Goal: Task Accomplishment & Management: Manage account settings

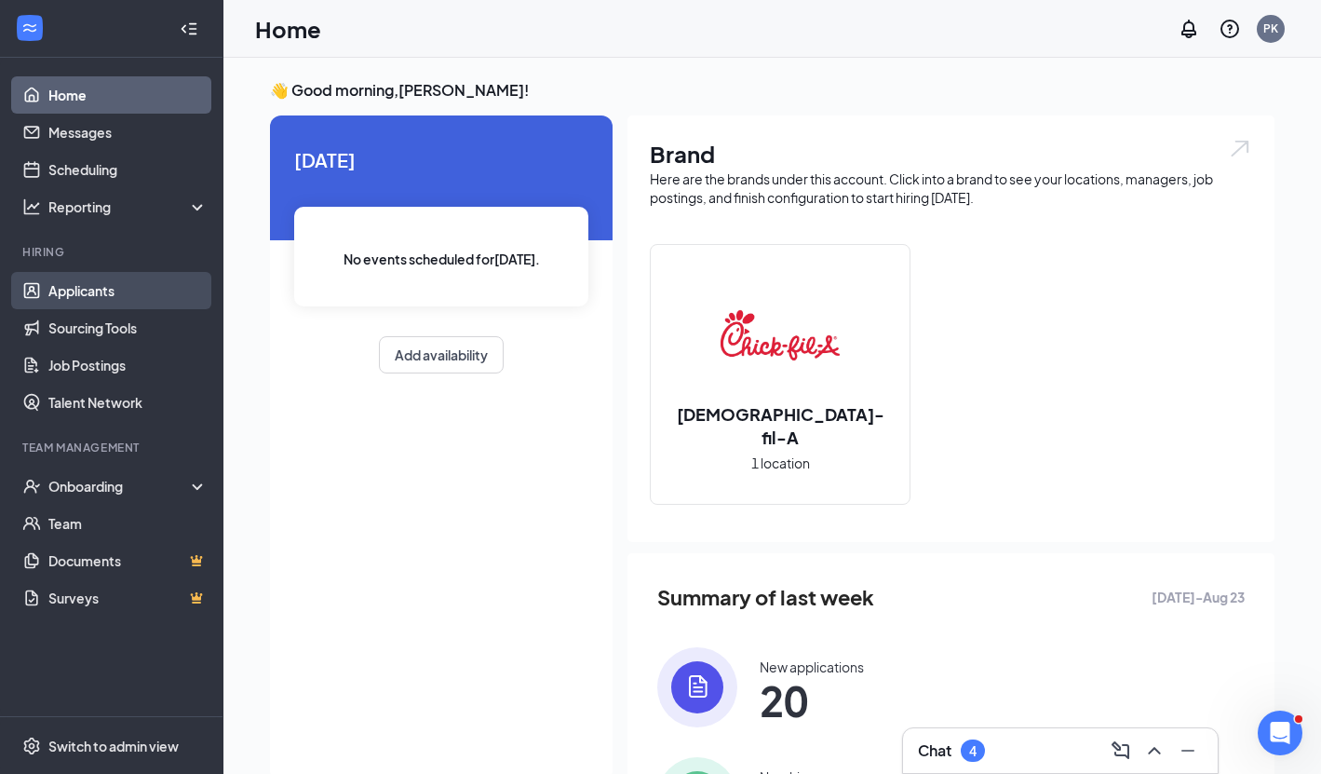
click at [101, 291] on link "Applicants" at bounding box center [127, 290] width 159 height 37
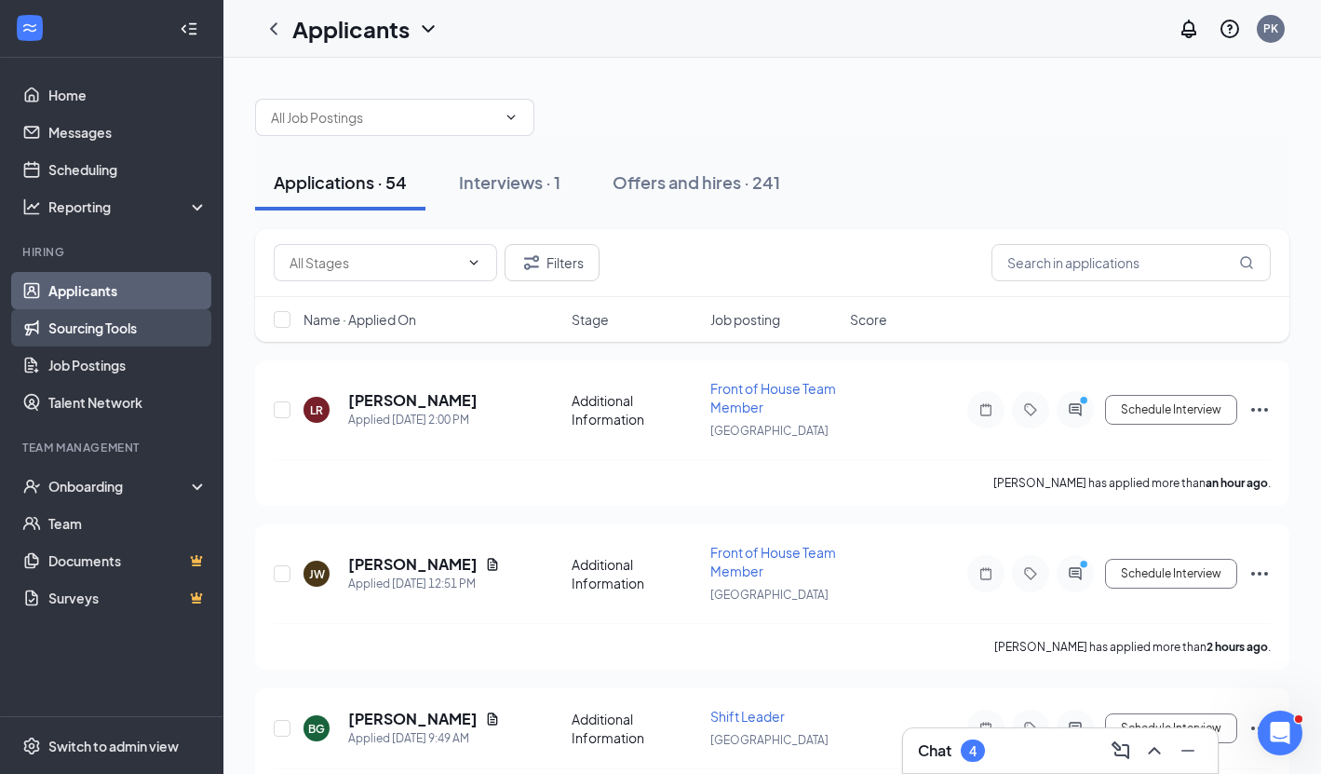
click at [86, 328] on link "Sourcing Tools" at bounding box center [127, 327] width 159 height 37
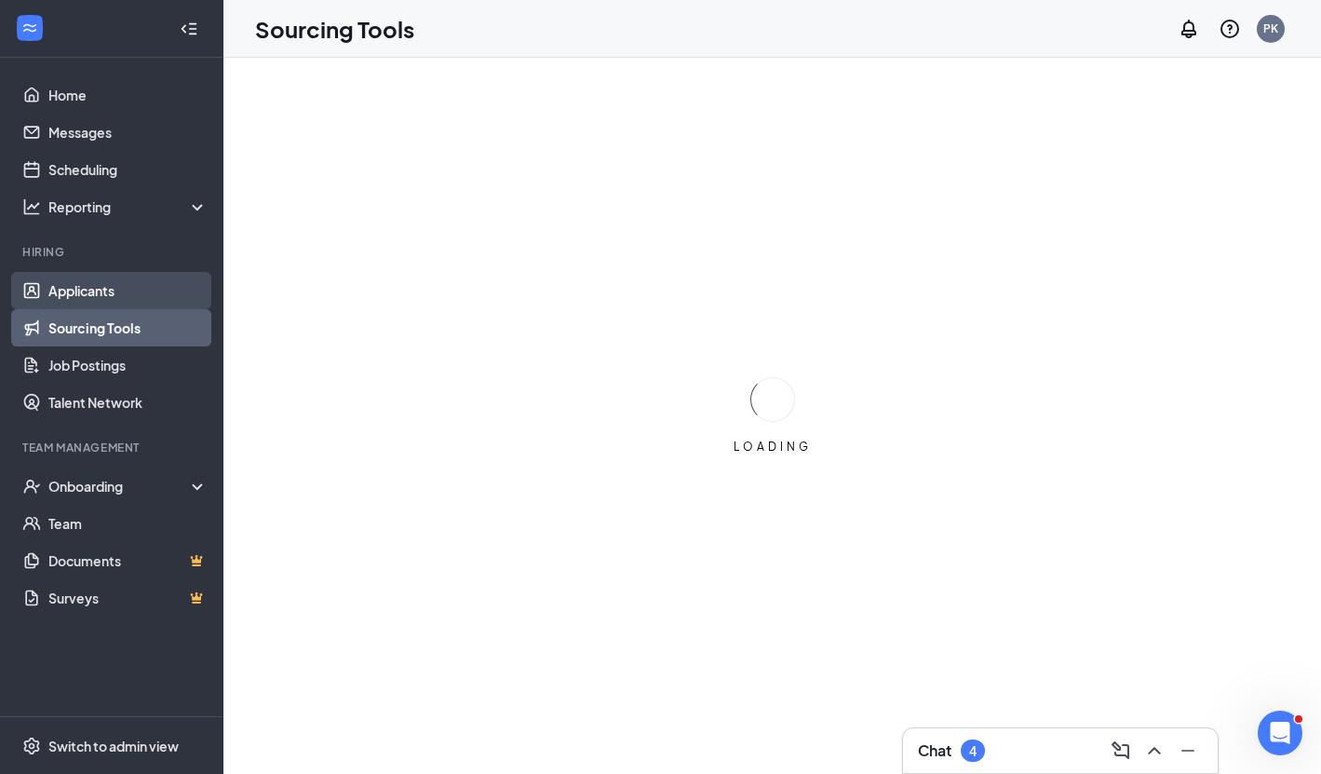
click at [74, 293] on link "Applicants" at bounding box center [127, 290] width 159 height 37
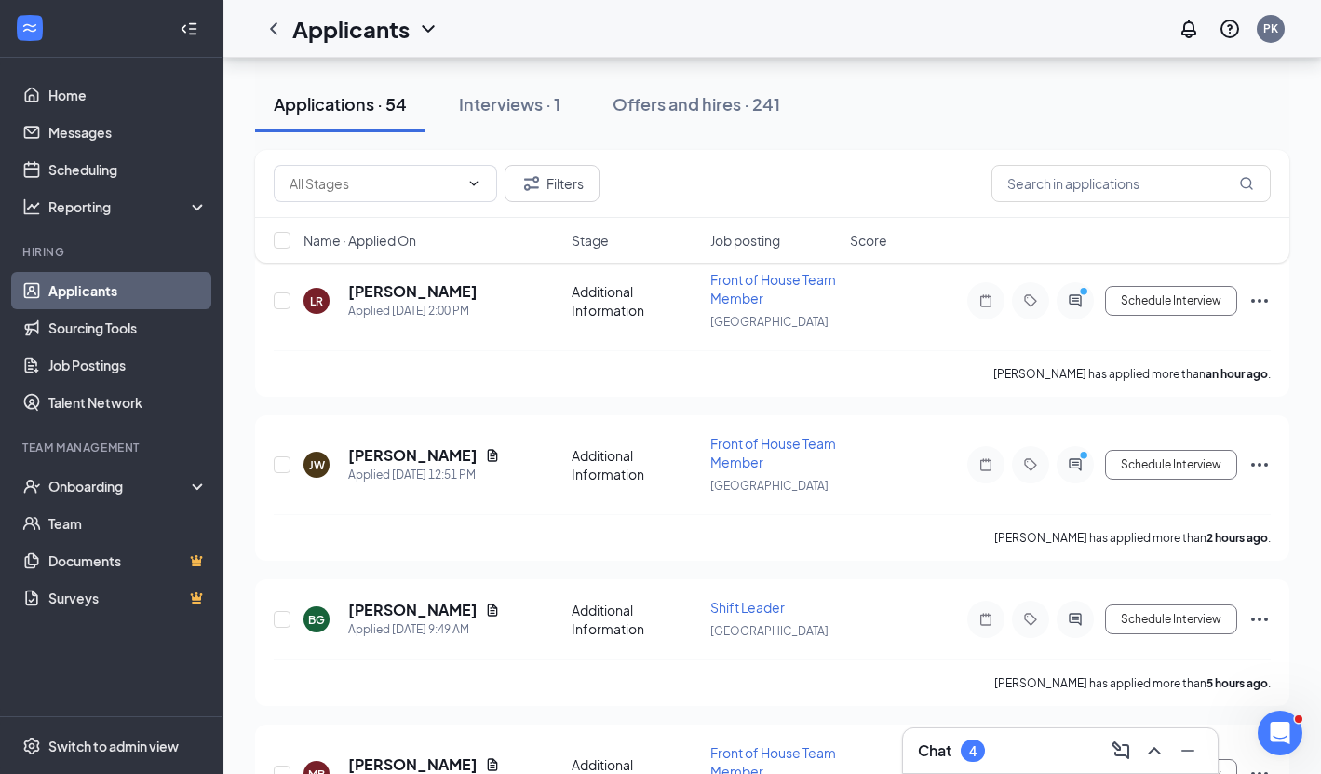
scroll to position [160, 0]
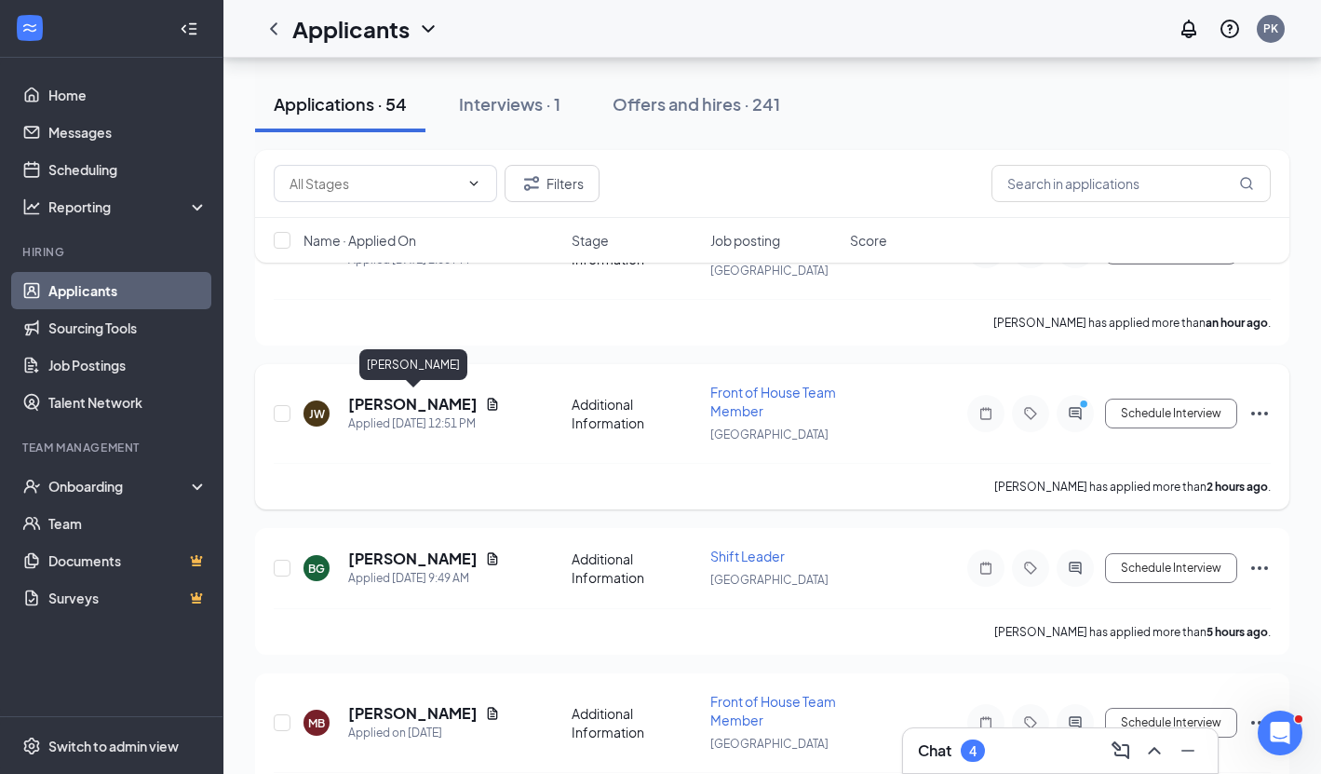
click at [373, 395] on h5 "[PERSON_NAME]" at bounding box center [412, 404] width 129 height 20
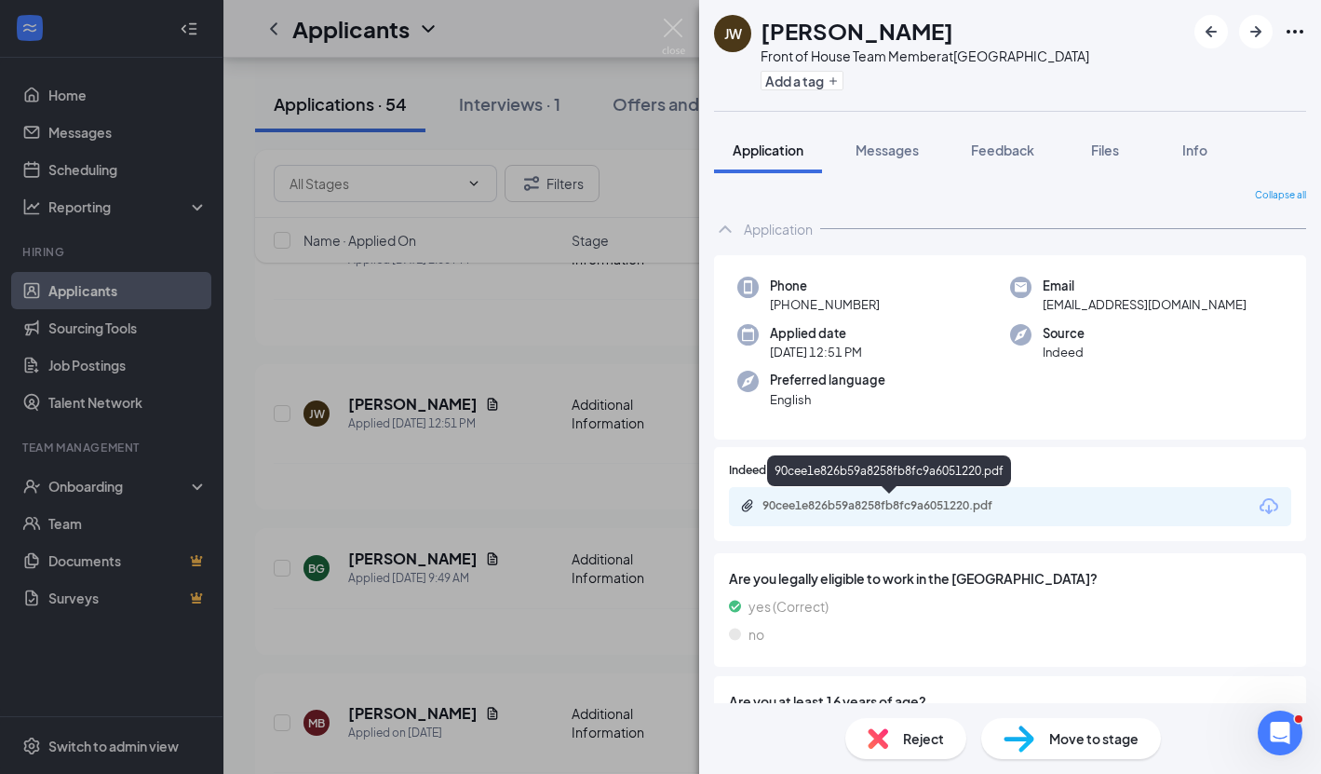
click at [841, 498] on div "90cee1e826b59a8258fb8fc9a6051220.pdf" at bounding box center [893, 505] width 261 height 15
click at [671, 34] on img at bounding box center [673, 37] width 23 height 36
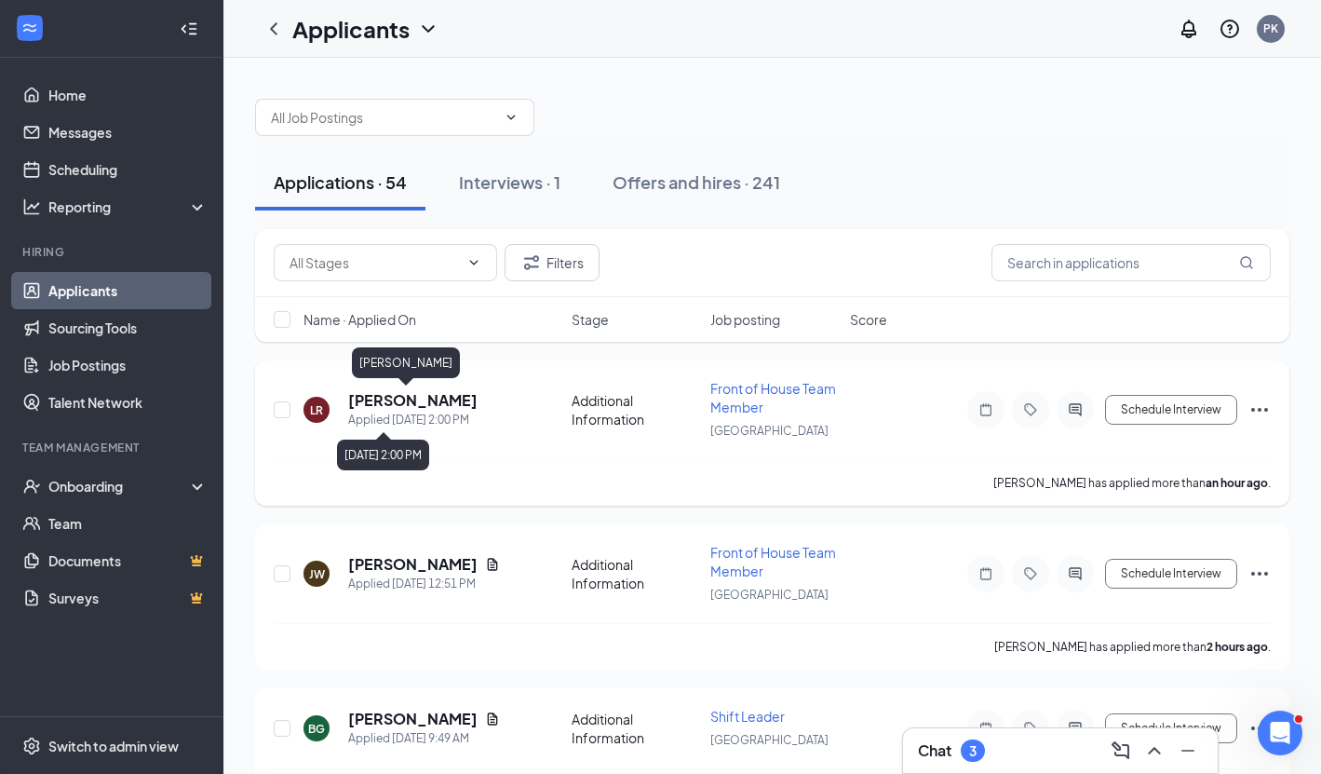
click at [399, 397] on h5 "[PERSON_NAME]" at bounding box center [412, 400] width 129 height 20
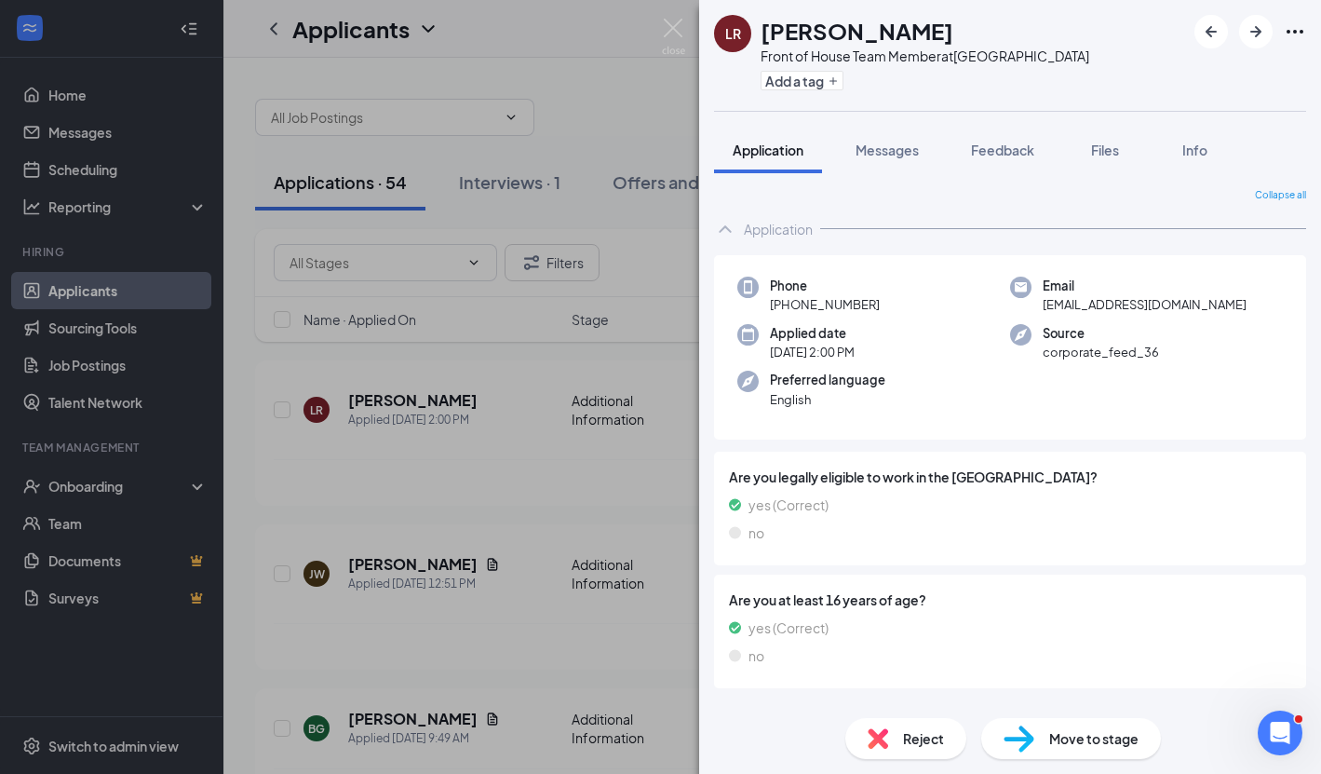
scroll to position [27, 0]
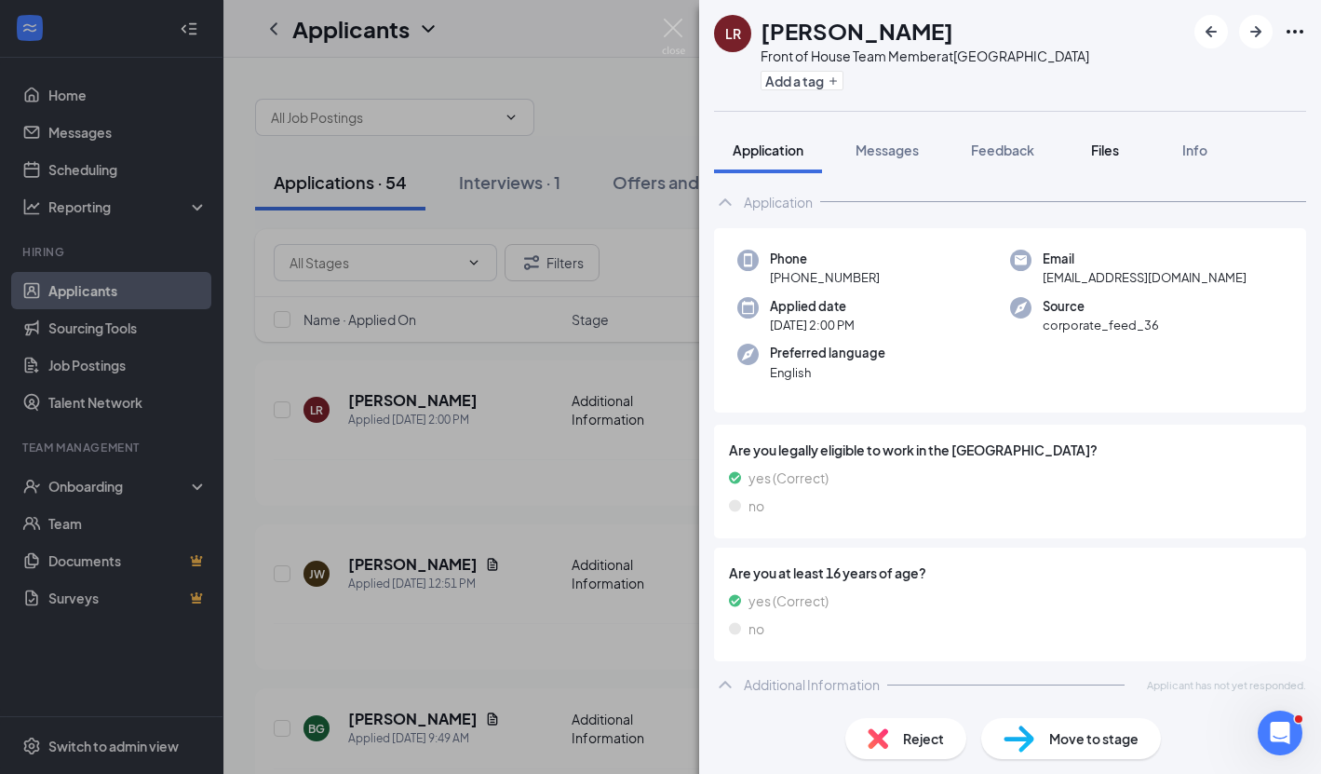
click at [1110, 146] on span "Files" at bounding box center [1105, 150] width 28 height 17
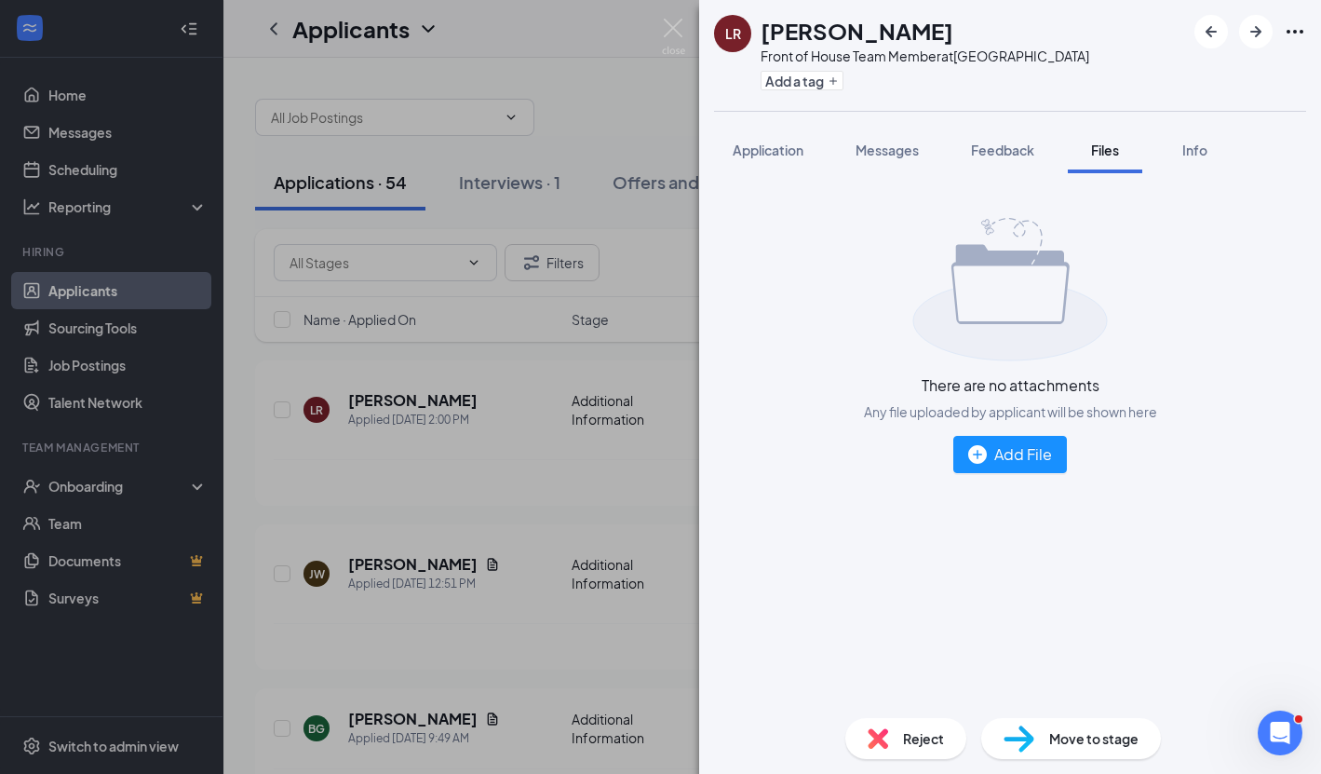
click at [656, 30] on div "[PERSON_NAME] Front of House Team Member at [GEOGRAPHIC_DATA] Add a tag Applica…" at bounding box center [660, 387] width 1321 height 774
